Goal: Task Accomplishment & Management: Complete application form

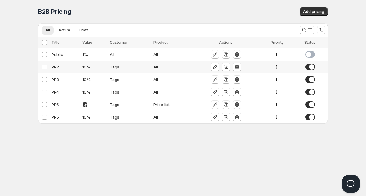
click at [164, 68] on div "All" at bounding box center [172, 67] width 36 height 6
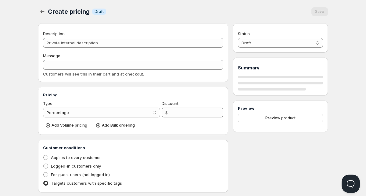
type input "PP2"
type input "10"
radio input "true"
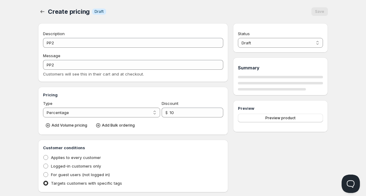
select select "1"
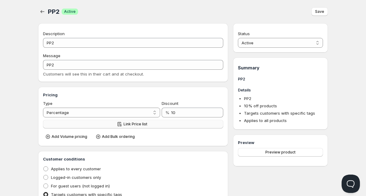
click at [112, 123] on button "Link Price list" at bounding box center [133, 124] width 180 height 9
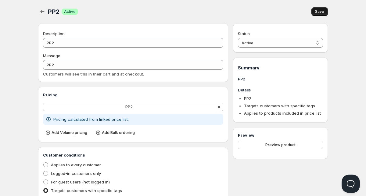
click at [319, 12] on span "Save" at bounding box center [319, 11] width 9 height 5
click at [42, 12] on icon "button" at bounding box center [43, 11] width 4 height 3
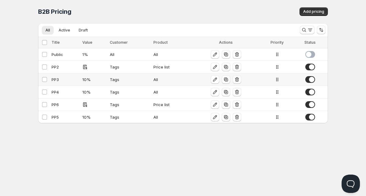
click at [82, 82] on div "10 %" at bounding box center [94, 79] width 24 height 6
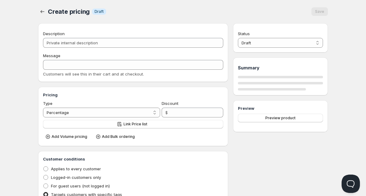
type input "PP3"
type input "10"
radio input "true"
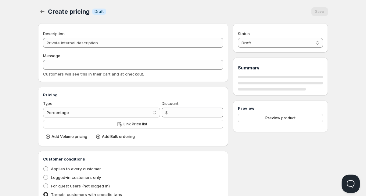
select select "1"
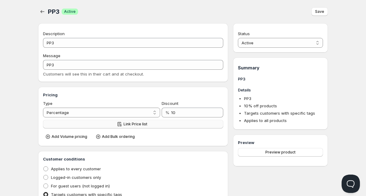
click at [97, 124] on button "Link Price list" at bounding box center [133, 124] width 180 height 9
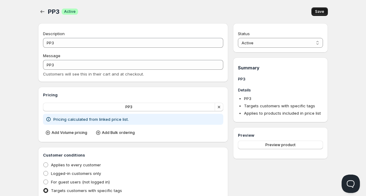
click at [315, 10] on button "Save" at bounding box center [320, 11] width 16 height 9
click at [47, 12] on div at bounding box center [43, 11] width 10 height 9
click at [39, 13] on button "button" at bounding box center [42, 11] width 9 height 9
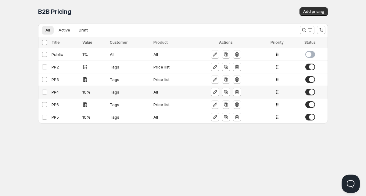
click at [114, 94] on div "Tags" at bounding box center [130, 92] width 40 height 6
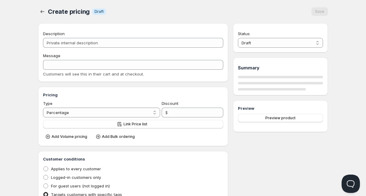
type input "PP4"
type input "10"
radio input "true"
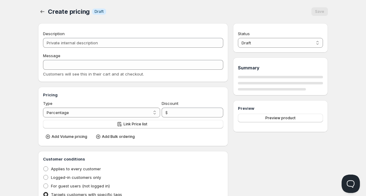
select select "1"
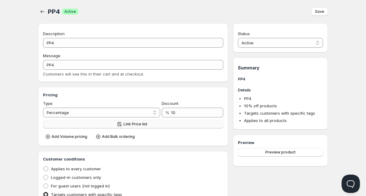
click at [132, 123] on span "Link Price list" at bounding box center [136, 124] width 24 height 5
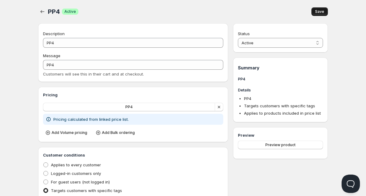
click at [322, 15] on button "Save" at bounding box center [320, 11] width 16 height 9
click at [44, 12] on icon "button" at bounding box center [42, 12] width 6 height 6
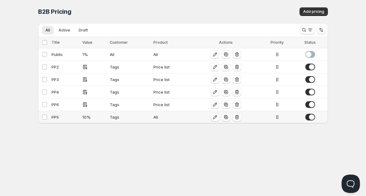
click at [125, 119] on div "Tags" at bounding box center [130, 117] width 40 height 6
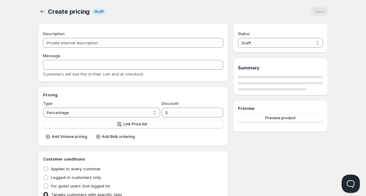
type input "PP5"
type input "10"
radio input "true"
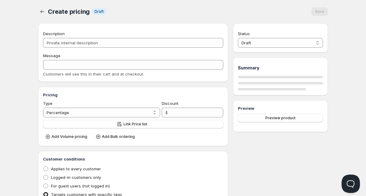
select select "1"
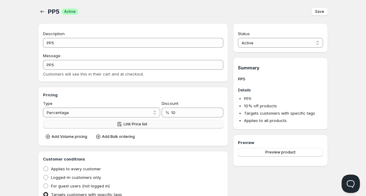
click at [102, 125] on button "Link Price list" at bounding box center [133, 124] width 180 height 9
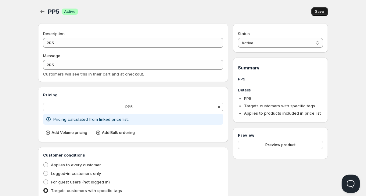
click at [315, 13] on button "Save" at bounding box center [320, 11] width 16 height 9
click at [41, 15] on button "button" at bounding box center [42, 11] width 9 height 9
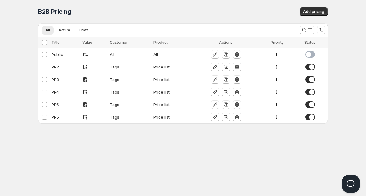
click at [55, 44] on span "Title" at bounding box center [56, 42] width 8 height 5
